Goal: Information Seeking & Learning: Learn about a topic

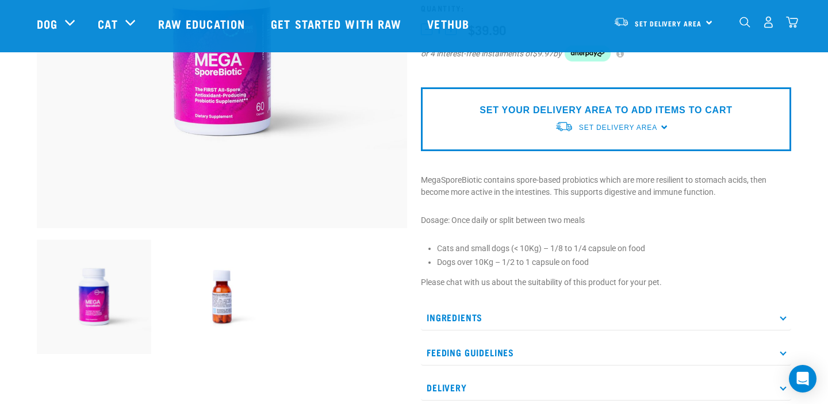
scroll to position [227, 0]
click at [449, 308] on p "Ingredients" at bounding box center [606, 317] width 370 height 26
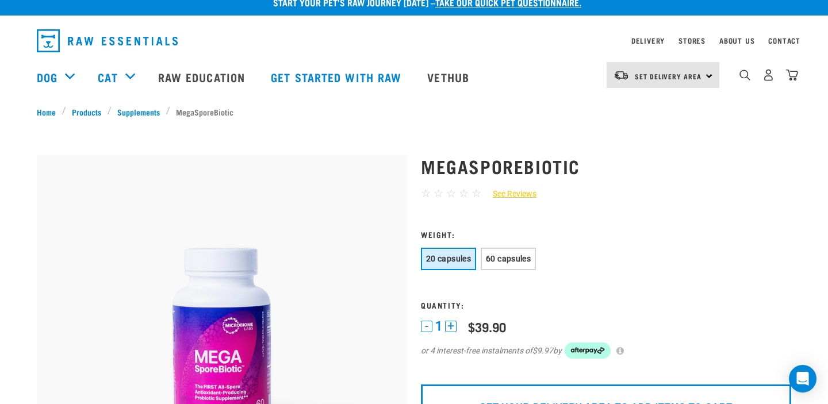
scroll to position [0, 0]
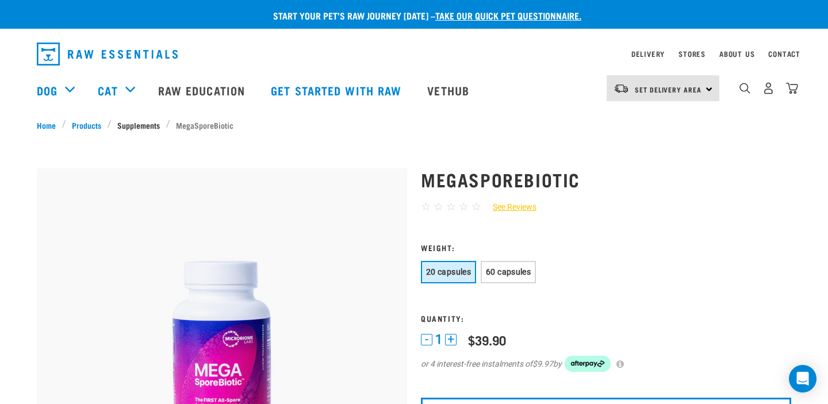
click at [143, 121] on link "Supplements" at bounding box center [139, 125] width 55 height 12
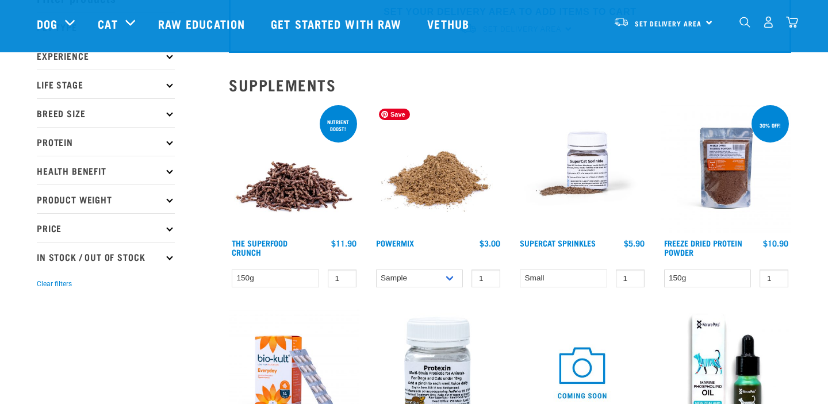
scroll to position [16, 0]
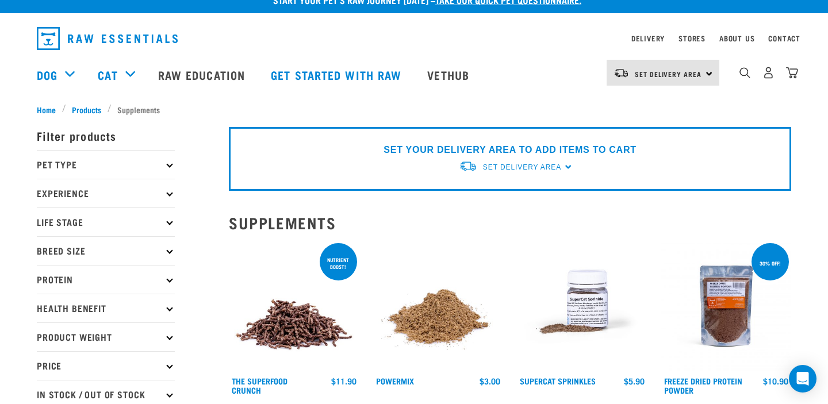
click at [151, 158] on p "Pet Type" at bounding box center [106, 164] width 138 height 29
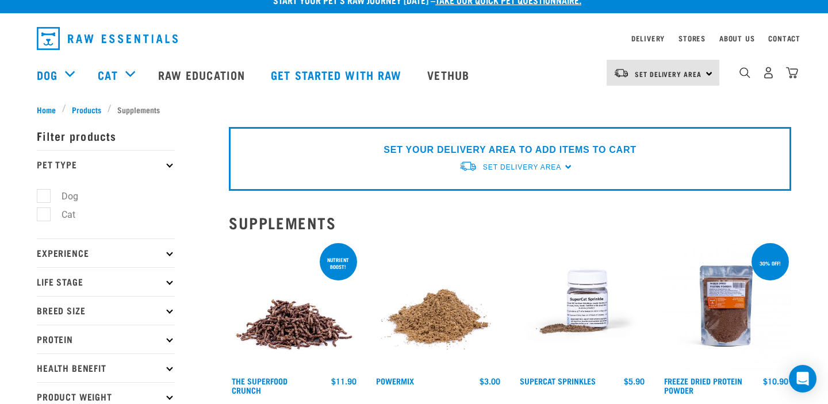
click at [56, 193] on label "Dog" at bounding box center [63, 196] width 40 height 14
click at [44, 193] on input "Dog" at bounding box center [40, 193] width 7 height 7
checkbox input "true"
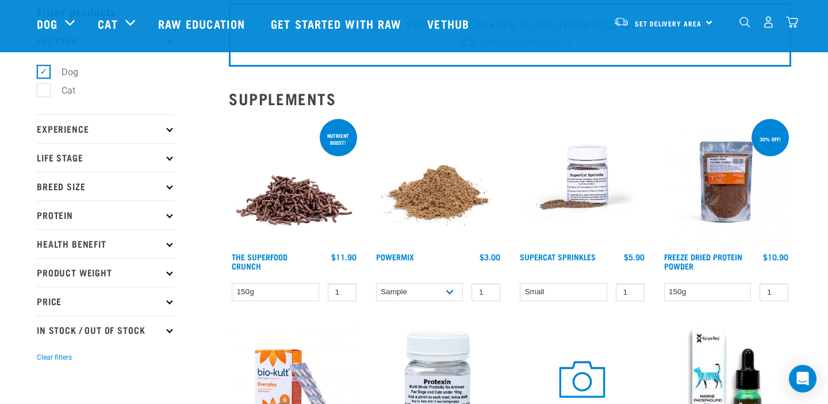
scroll to position [64, 0]
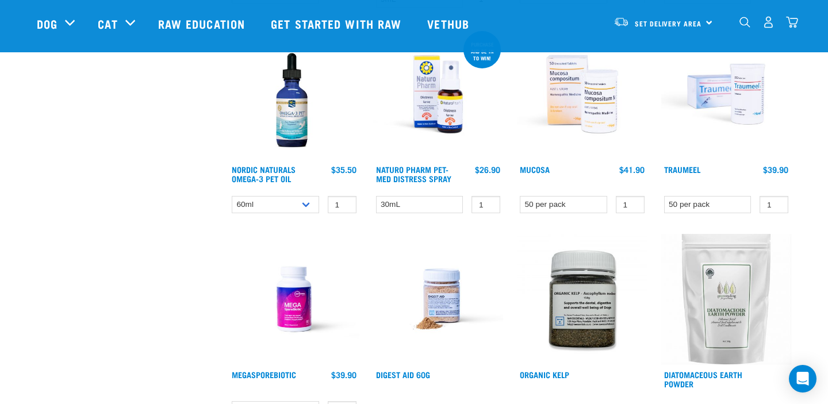
scroll to position [720, 0]
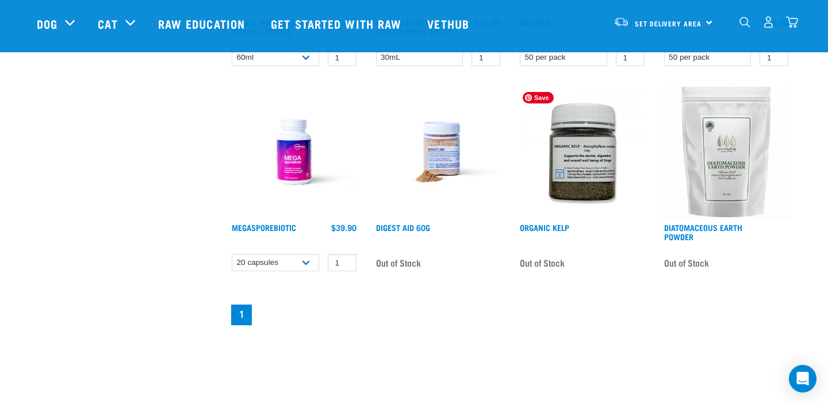
click at [561, 187] on img at bounding box center [582, 152] width 131 height 131
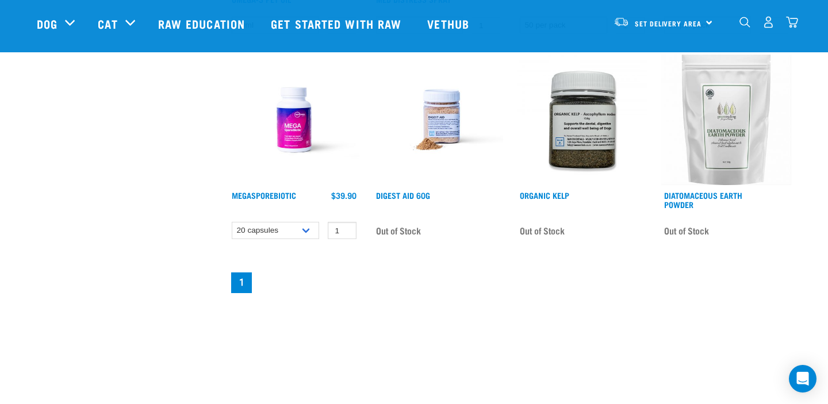
scroll to position [756, 0]
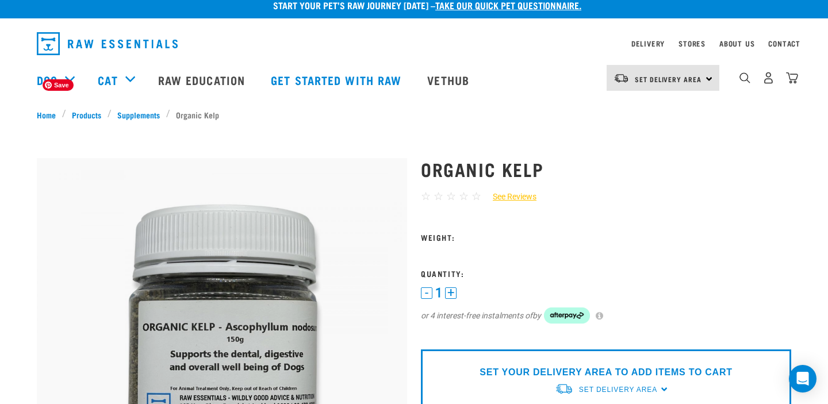
scroll to position [11, 0]
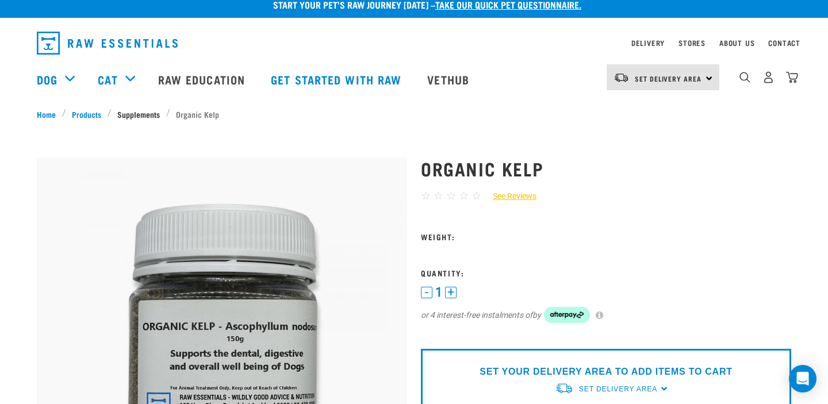
click at [144, 110] on link "Supplements" at bounding box center [139, 114] width 55 height 12
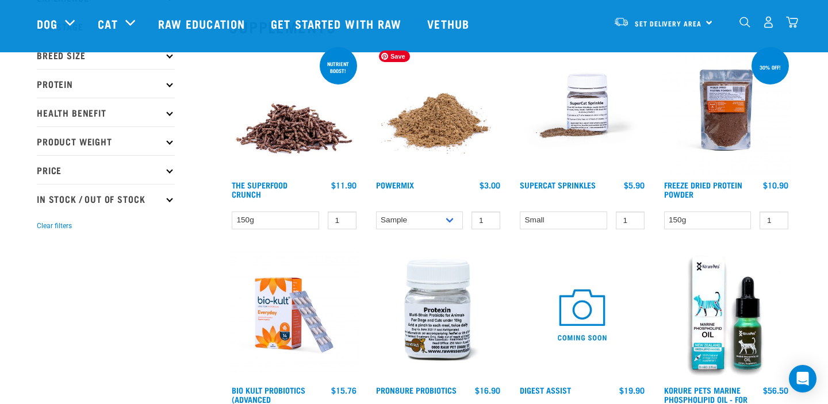
scroll to position [113, 0]
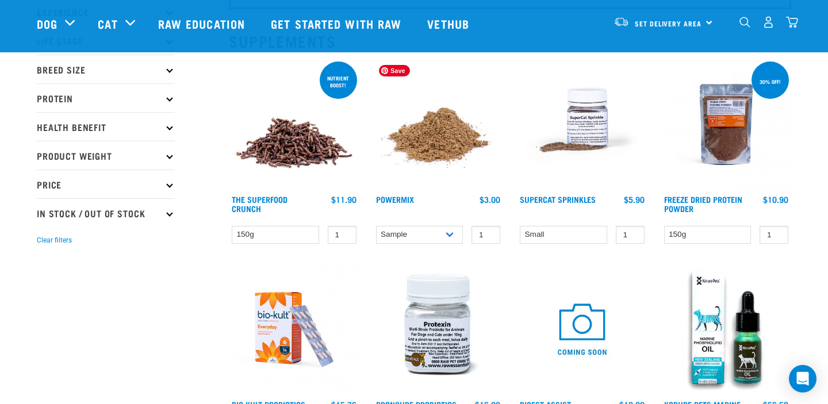
click at [424, 149] on img at bounding box center [438, 124] width 131 height 131
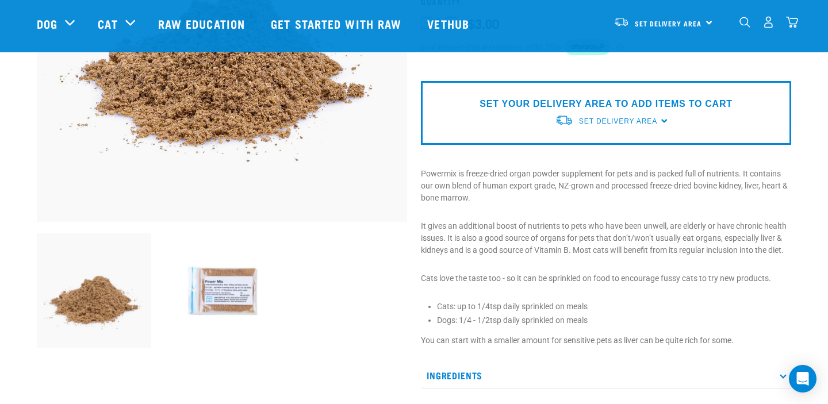
scroll to position [233, 0]
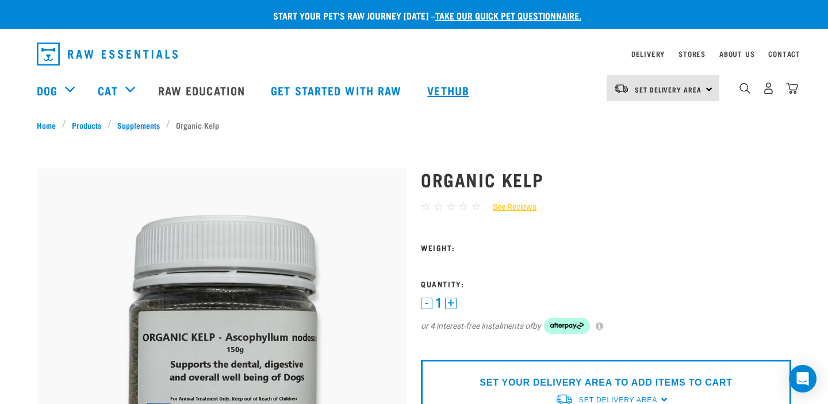
click at [441, 84] on link "Vethub" at bounding box center [450, 90] width 68 height 46
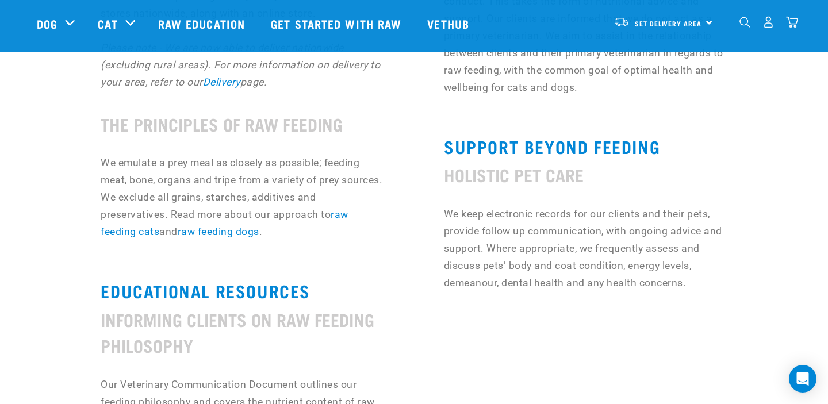
scroll to position [749, 0]
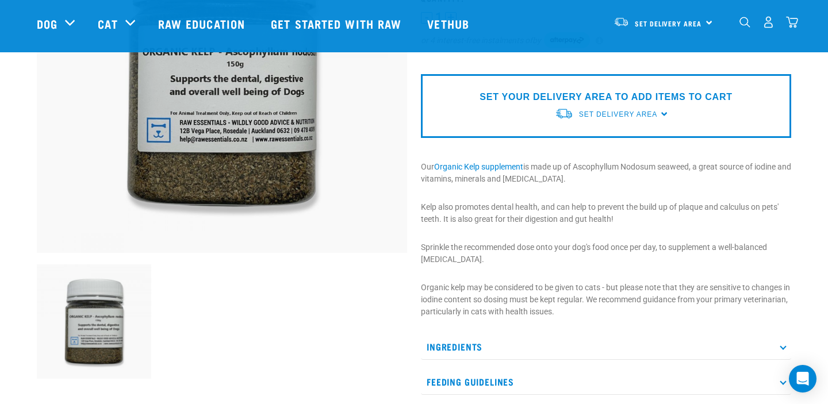
scroll to position [180, 0]
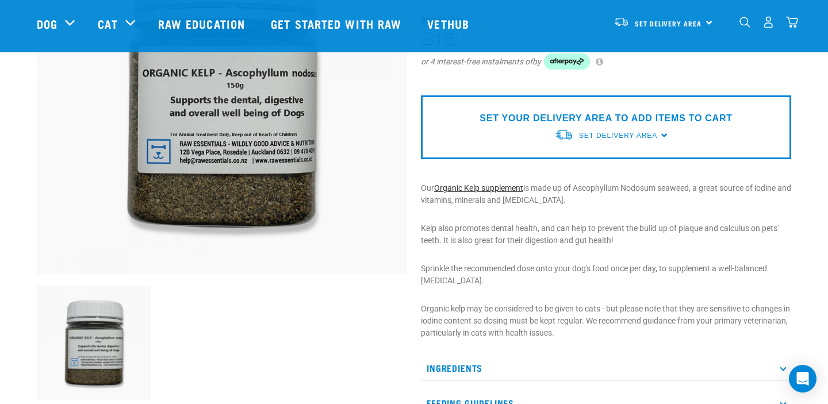
click at [483, 188] on link "Organic Kelp supplement" at bounding box center [478, 187] width 89 height 9
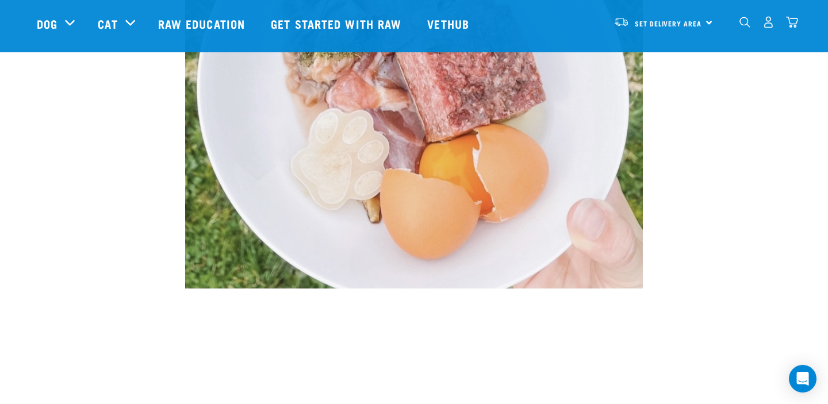
scroll to position [1137, 0]
